Goal: Information Seeking & Learning: Learn about a topic

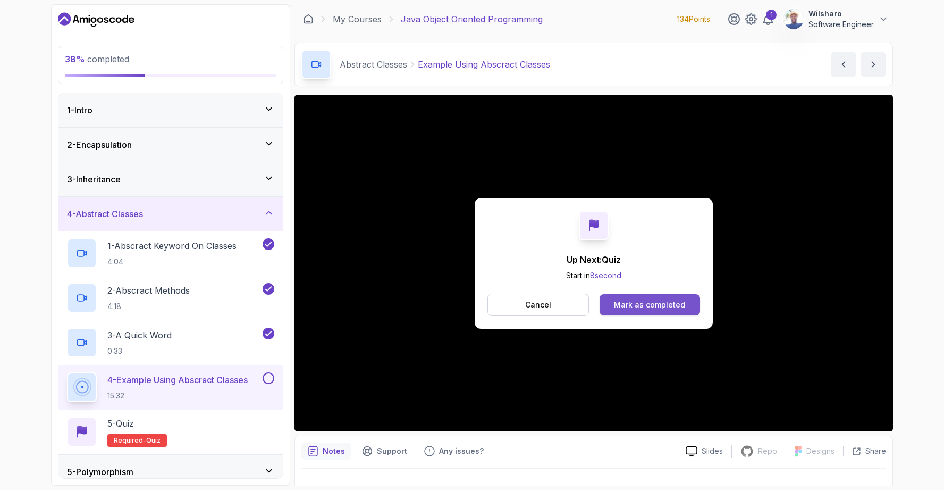
click at [640, 310] on button "Mark as completed" at bounding box center [650, 304] width 100 height 21
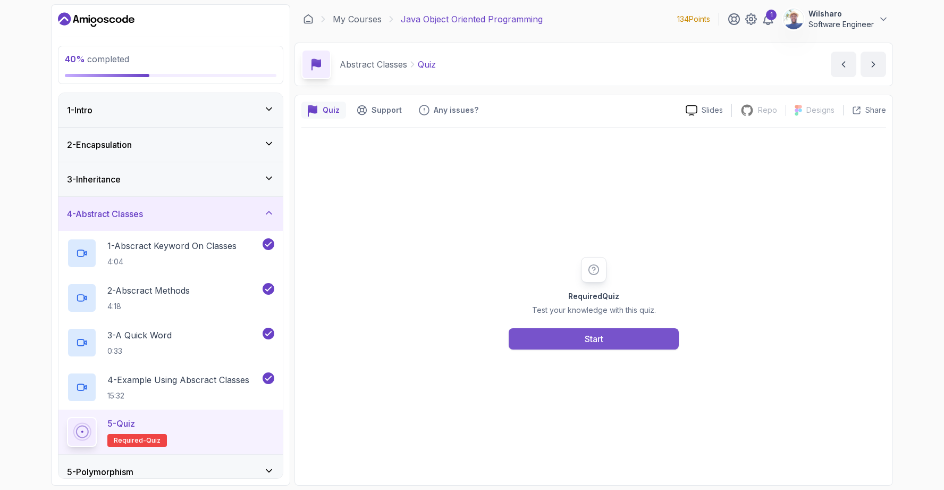
click at [624, 346] on button "Start" at bounding box center [594, 338] width 170 height 21
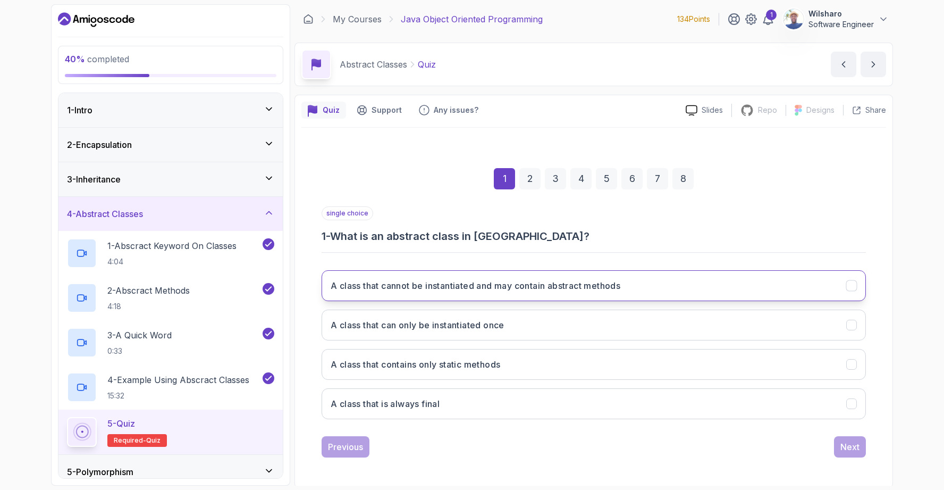
click at [651, 285] on button "A class that cannot be instantiated and may contain abstract methods" at bounding box center [594, 285] width 544 height 31
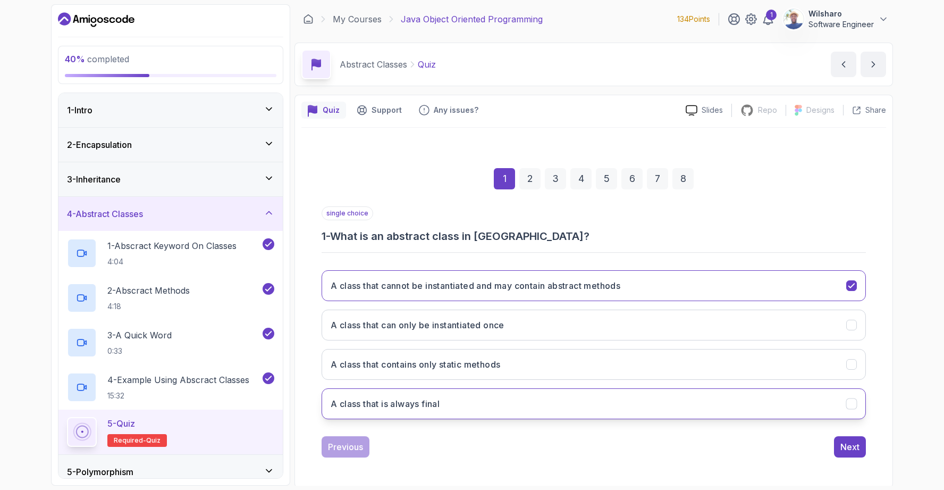
click at [852, 399] on icon "A class that is always final" at bounding box center [852, 404] width 10 height 10
click at [851, 290] on icon "A class that cannot be instantiated and may contain abstract methods" at bounding box center [852, 286] width 10 height 10
click at [847, 447] on div "Next" at bounding box center [849, 446] width 19 height 13
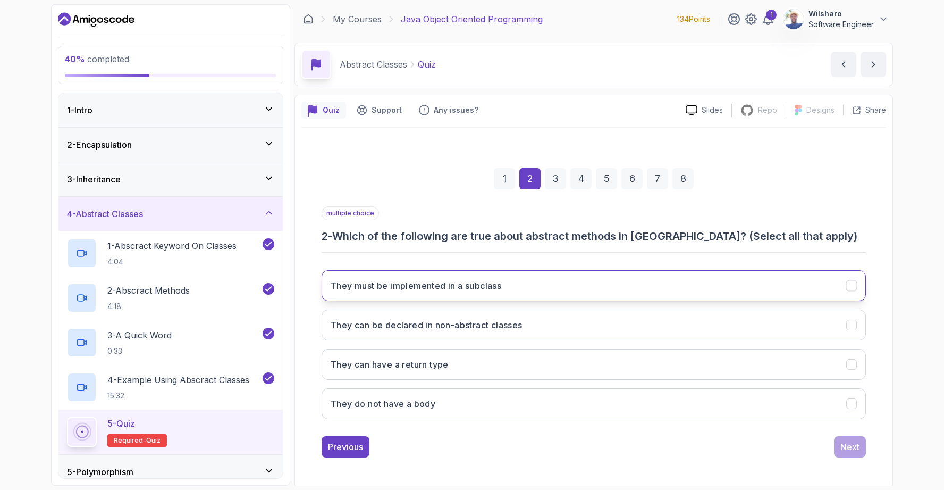
click at [855, 284] on icon "They must be implemented in a subclass" at bounding box center [852, 286] width 10 height 10
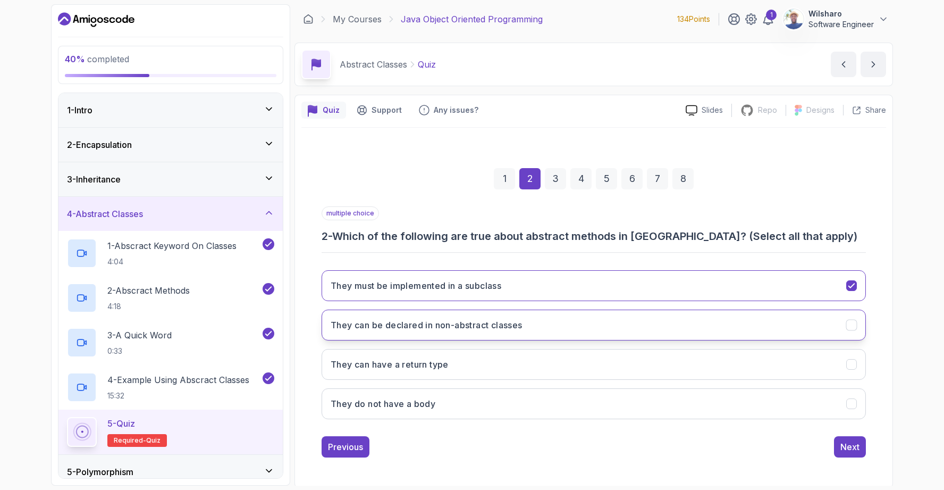
click at [857, 326] on button "They can be declared in non-abstract classes" at bounding box center [594, 324] width 544 height 31
click at [855, 324] on icon "They can be declared in non-abstract classes" at bounding box center [852, 325] width 10 height 10
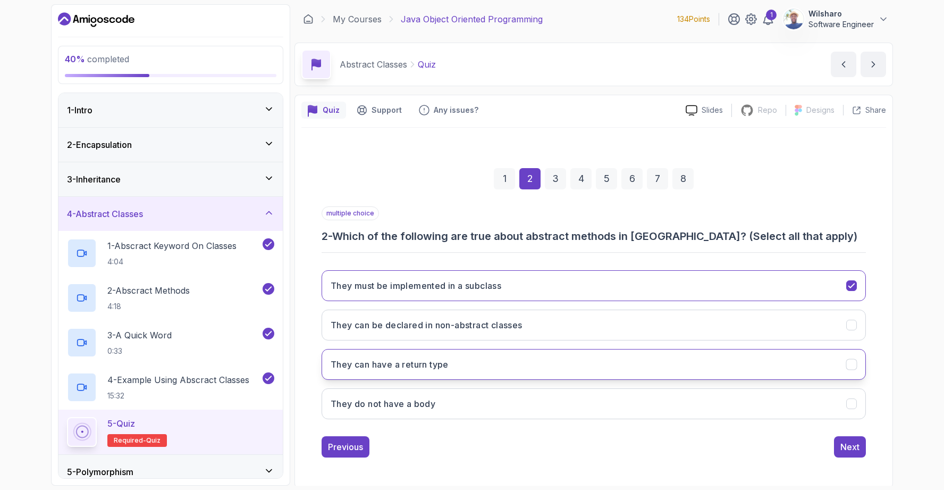
click at [851, 363] on icon "They can have a return type" at bounding box center [852, 364] width 10 height 10
click at [852, 404] on icon "They do not have a body" at bounding box center [852, 404] width 10 height 10
click at [851, 448] on div "Next" at bounding box center [849, 446] width 19 height 13
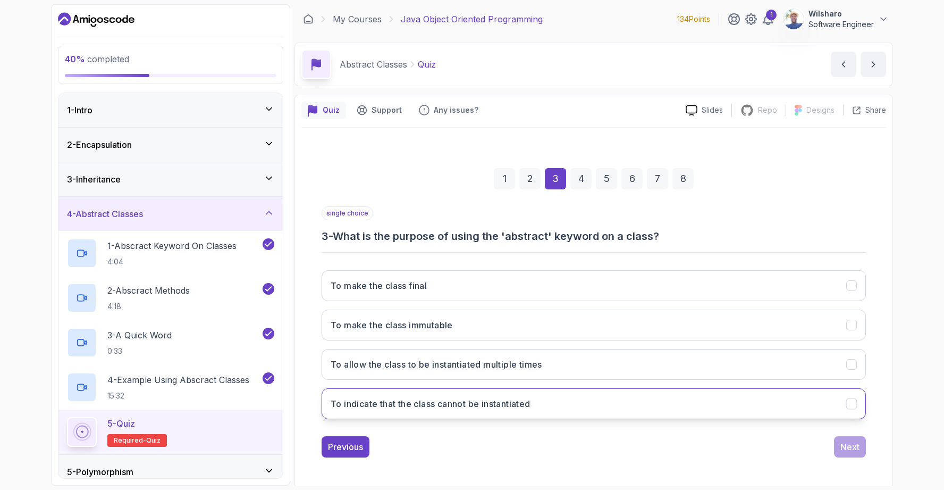
click at [853, 405] on icon "To indicate that the class cannot be instantiated" at bounding box center [852, 404] width 10 height 10
click at [852, 453] on button "Next" at bounding box center [850, 446] width 32 height 21
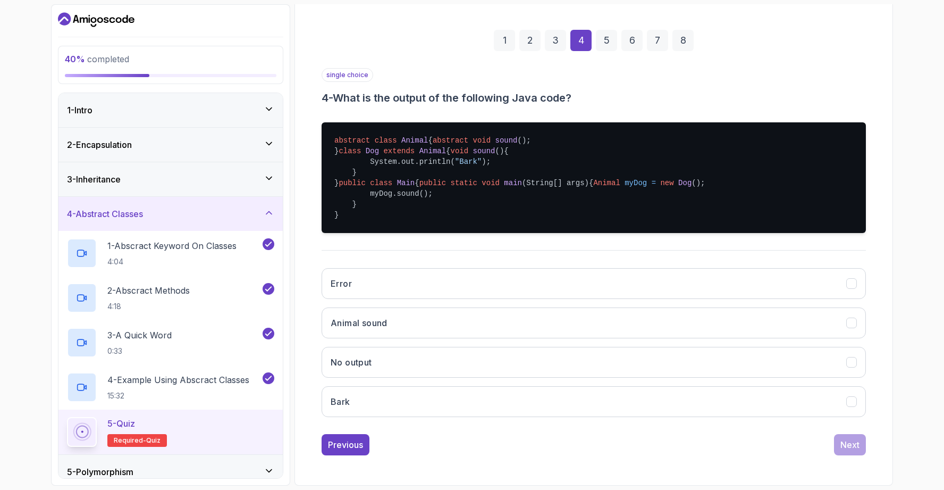
scroll to position [202, 0]
click at [845, 400] on button "Bark" at bounding box center [594, 401] width 544 height 31
click at [855, 442] on div "Next" at bounding box center [849, 444] width 19 height 13
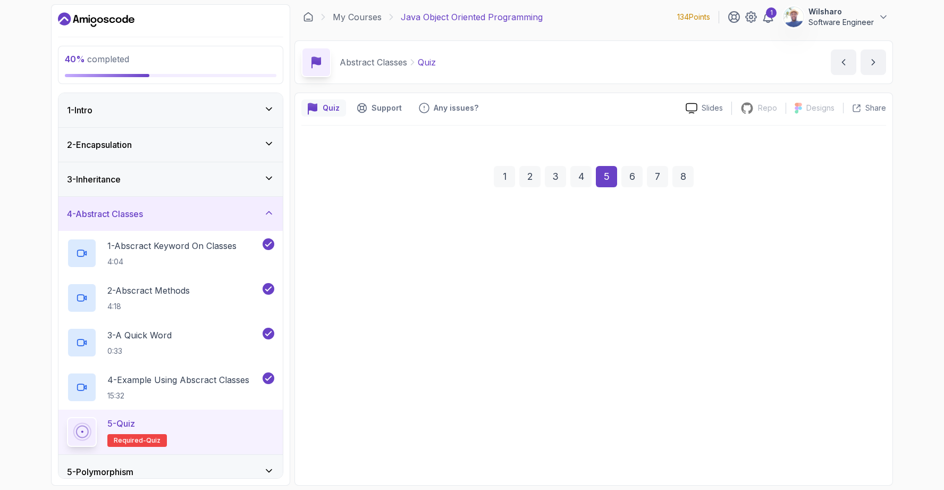
scroll to position [2, 0]
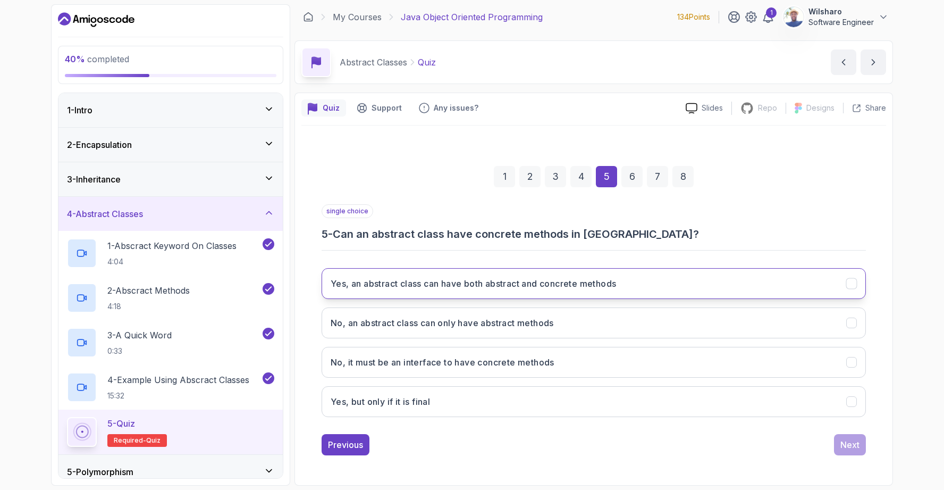
click at [815, 282] on button "Yes, an abstract class can have both abstract and concrete methods" at bounding box center [594, 283] width 544 height 31
click at [854, 448] on div "Next" at bounding box center [849, 444] width 19 height 13
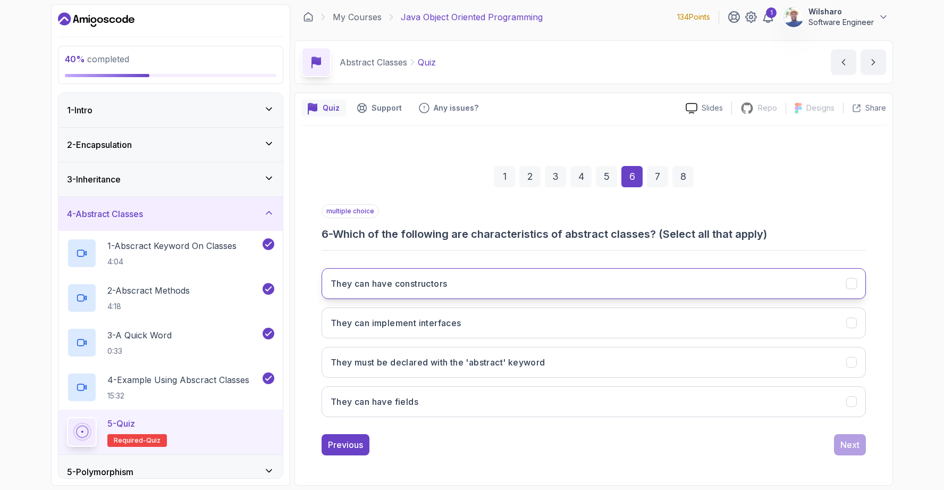
click at [851, 283] on icon "They can have constructors" at bounding box center [851, 283] width 6 height 4
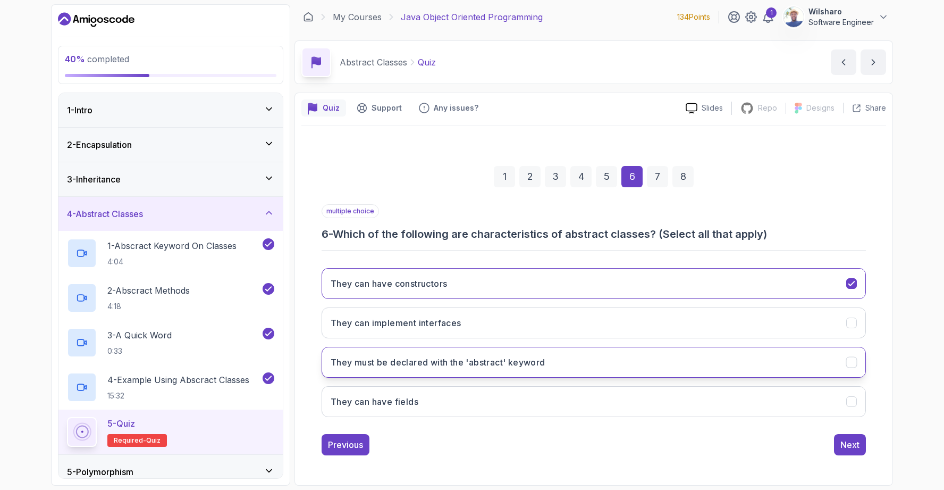
click at [852, 359] on icon "They must be declared with the 'abstract' keyword" at bounding box center [852, 362] width 10 height 10
click at [852, 403] on icon "They can have fields" at bounding box center [852, 402] width 10 height 10
click at [853, 325] on icon "They can implement interfaces" at bounding box center [852, 323] width 10 height 10
click at [858, 445] on div "Next" at bounding box center [849, 444] width 19 height 13
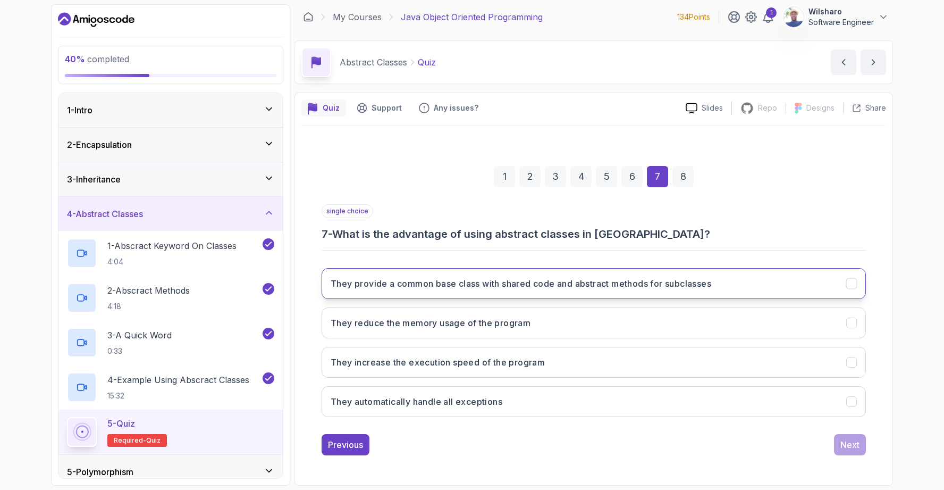
click at [723, 278] on button "They provide a common base class with shared code and abstract methods for subc…" at bounding box center [594, 283] width 544 height 31
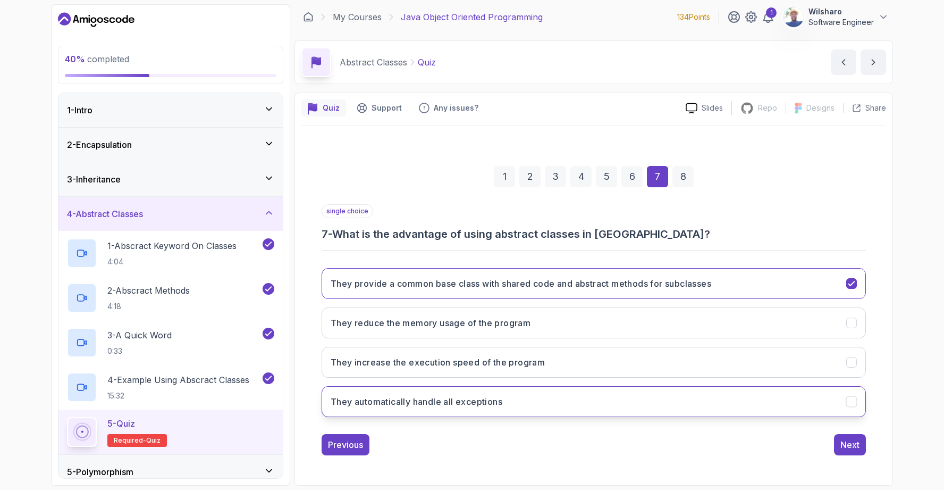
click at [850, 404] on icon "They automatically handle all exceptions" at bounding box center [852, 402] width 10 height 10
click at [853, 290] on button "They provide a common base class with shared code and abstract methods for subc…" at bounding box center [594, 283] width 544 height 31
click at [846, 444] on div "Next" at bounding box center [849, 444] width 19 height 13
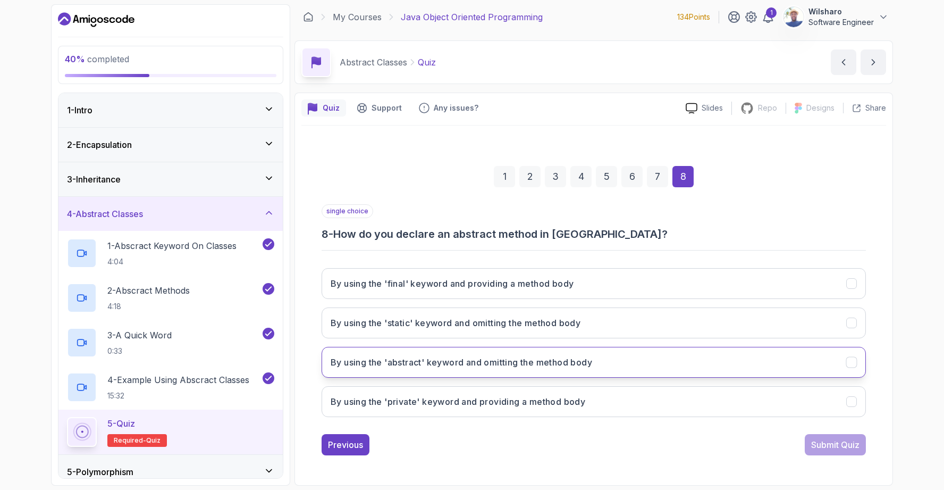
click at [850, 361] on icon "By using the 'abstract' keyword and omitting the method body" at bounding box center [852, 362] width 10 height 10
click at [841, 445] on div "Submit Quiz" at bounding box center [835, 444] width 48 height 13
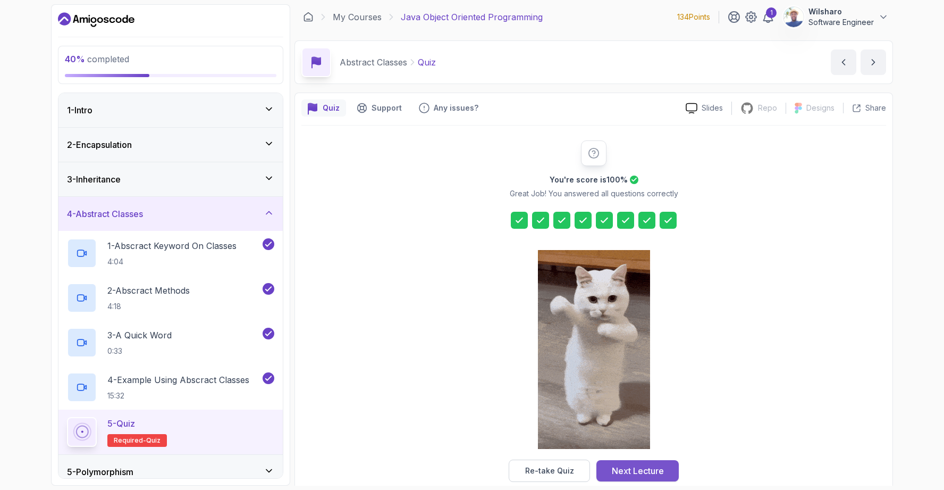
click at [653, 467] on div "Next Lecture" at bounding box center [638, 470] width 52 height 13
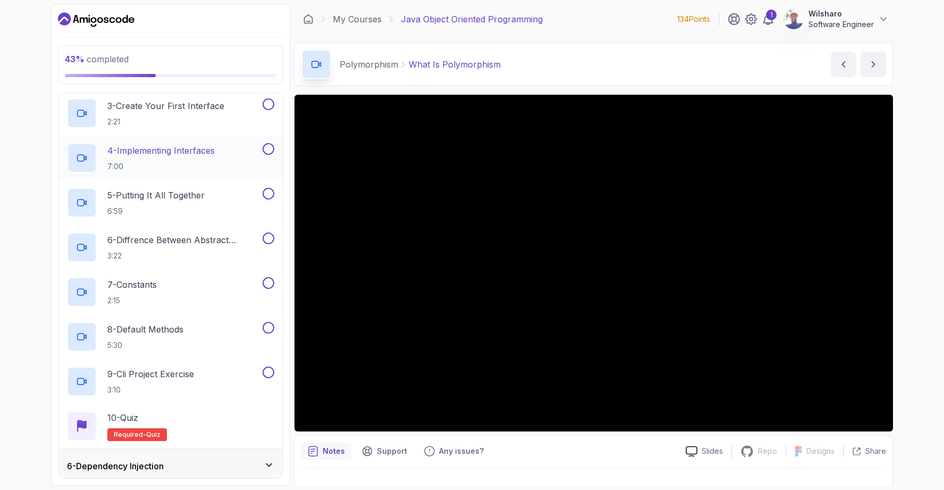
scroll to position [337, 0]
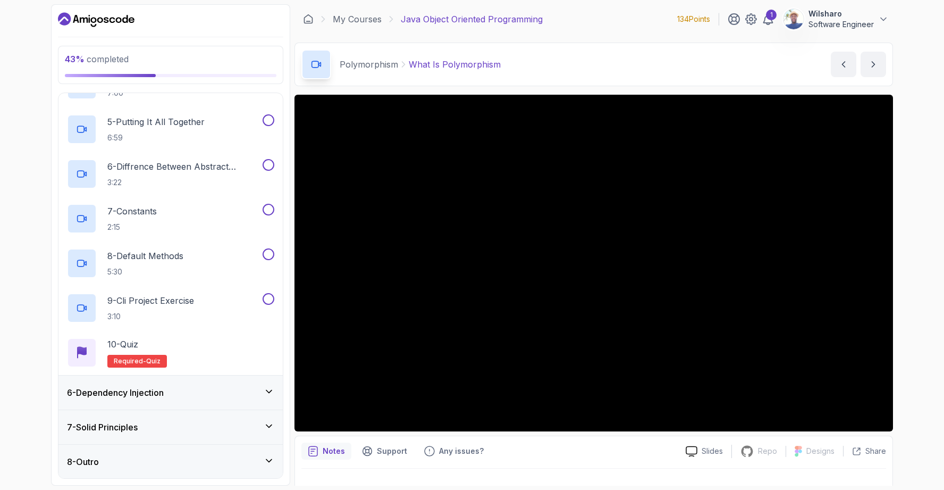
click at [188, 397] on div "6 - Dependency Injection" at bounding box center [170, 392] width 207 height 13
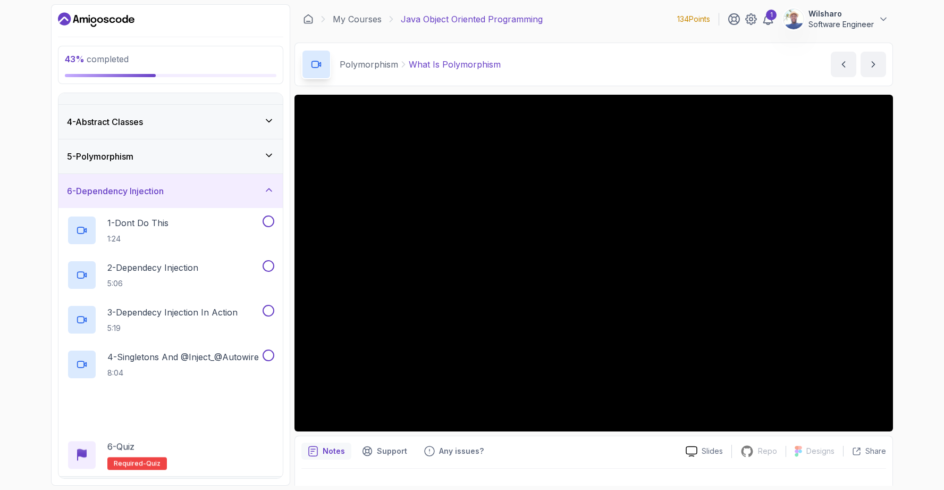
scroll to position [158, 0]
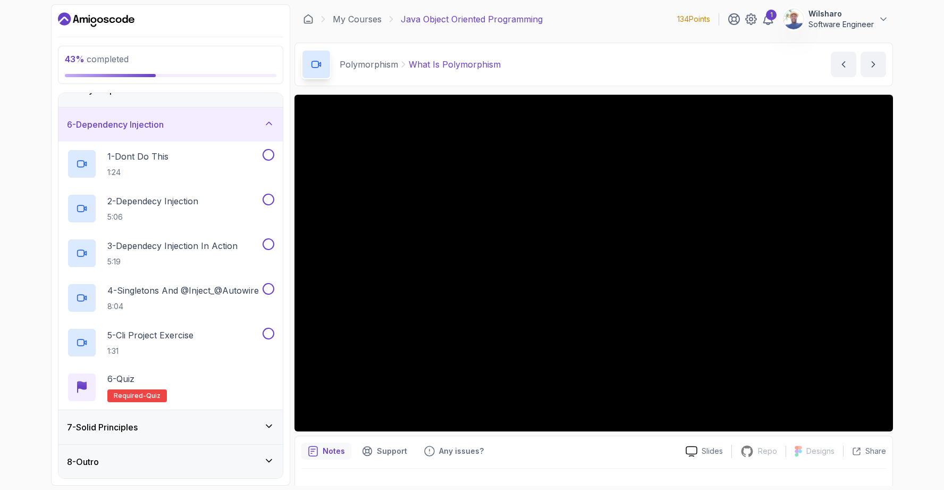
click at [186, 420] on div "7 - Solid Principles" at bounding box center [170, 426] width 207 height 13
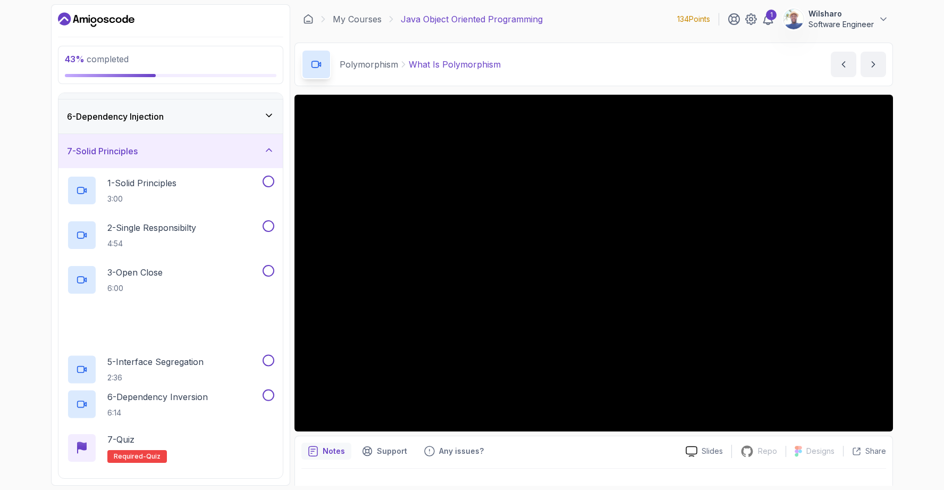
scroll to position [203, 0]
